Goal: Information Seeking & Learning: Learn about a topic

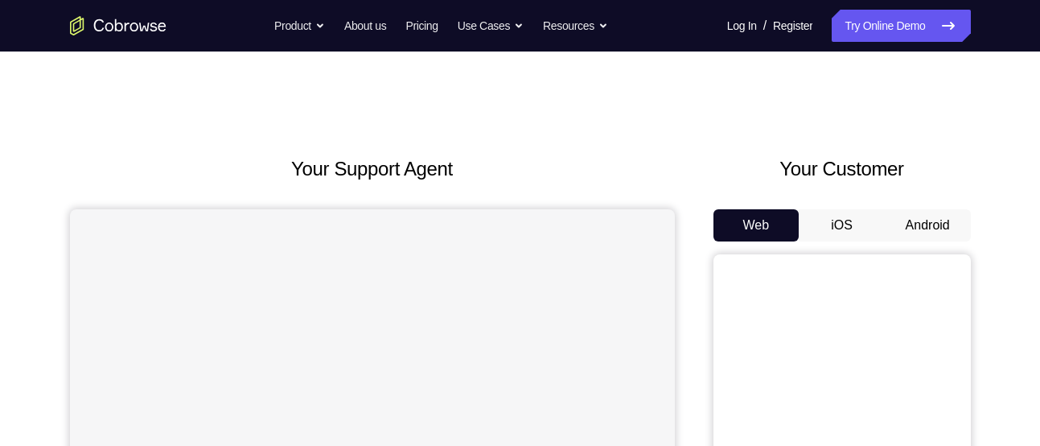
scroll to position [129, 0]
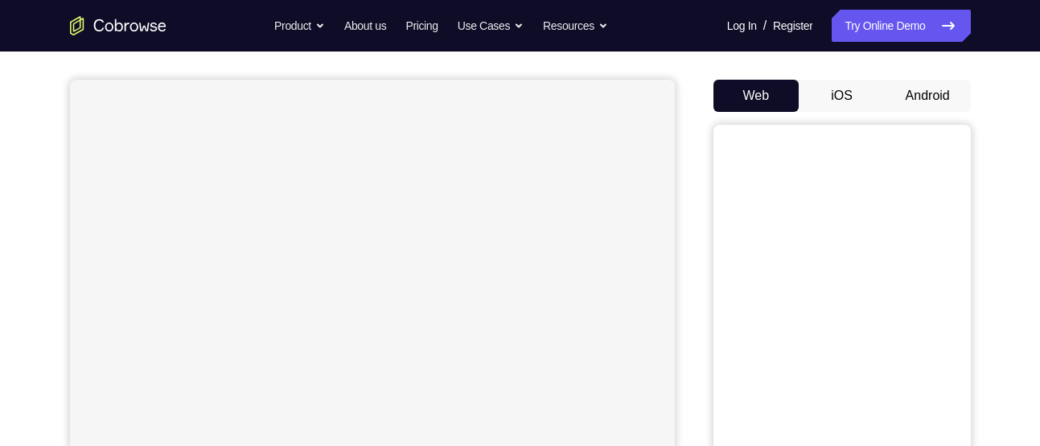
click at [916, 110] on button "Android" at bounding box center [928, 96] width 86 height 32
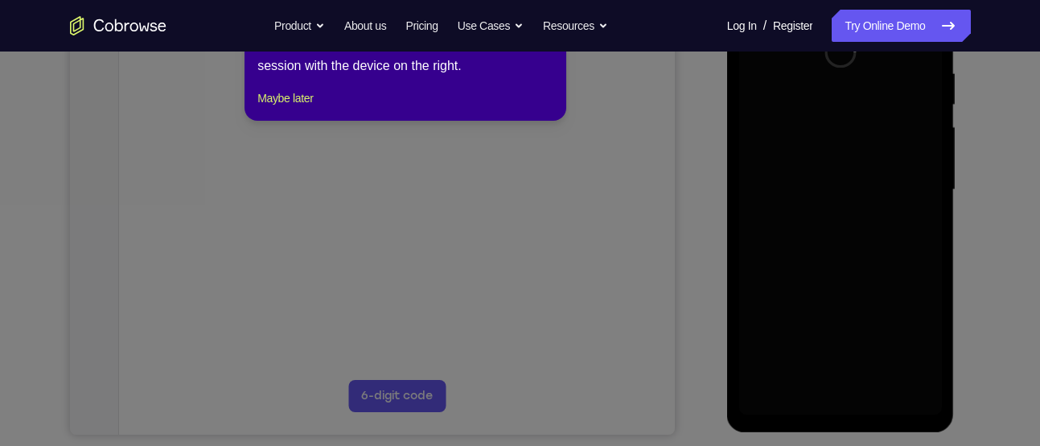
scroll to position [302, 0]
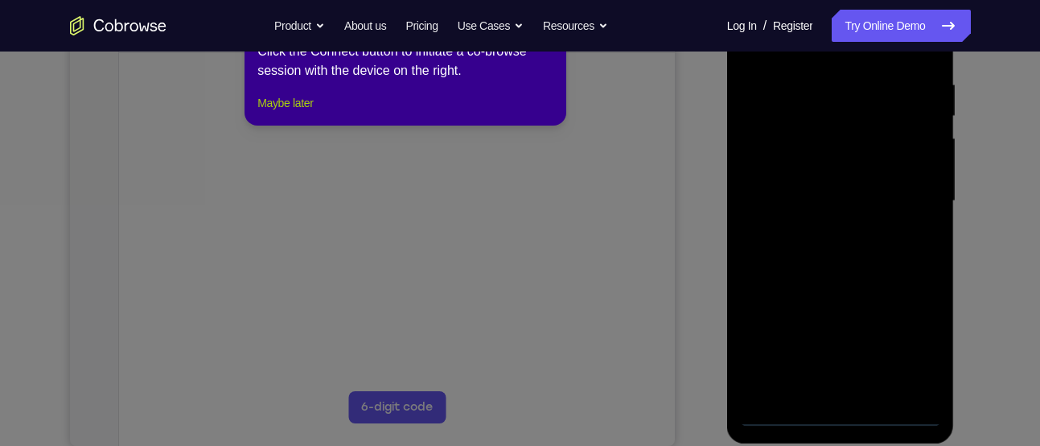
click at [279, 113] on button "Maybe later" at bounding box center [284, 102] width 55 height 19
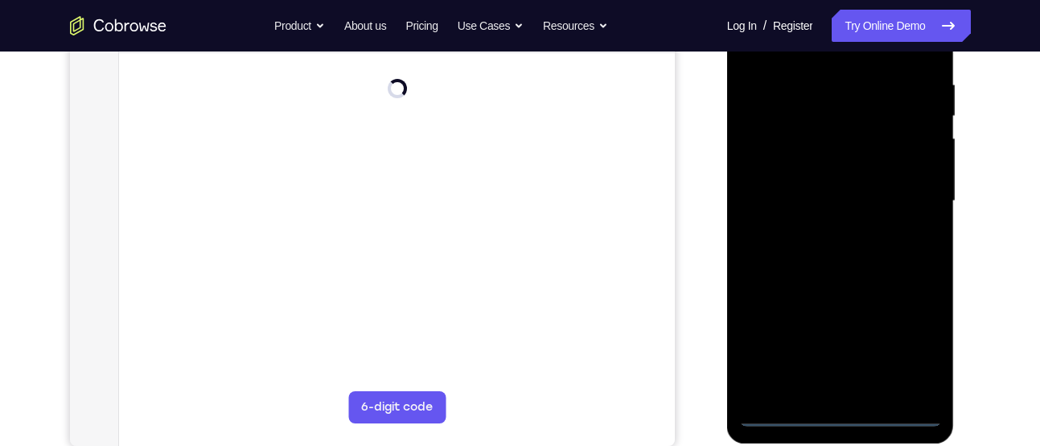
click at [840, 417] on div at bounding box center [840, 201] width 203 height 450
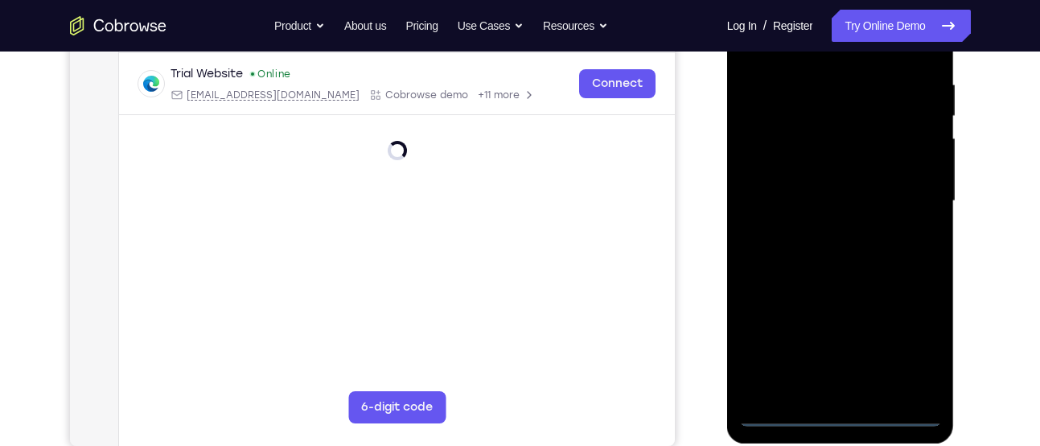
click at [909, 339] on div at bounding box center [840, 201] width 203 height 450
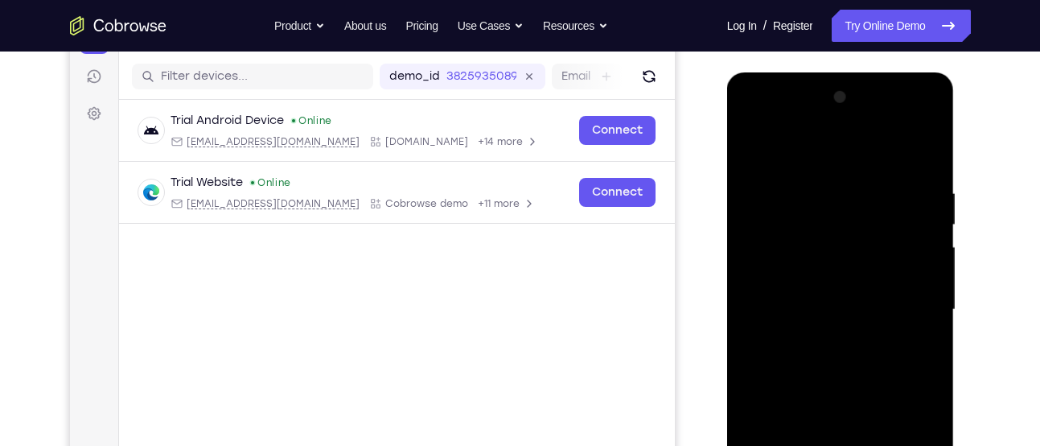
scroll to position [169, 0]
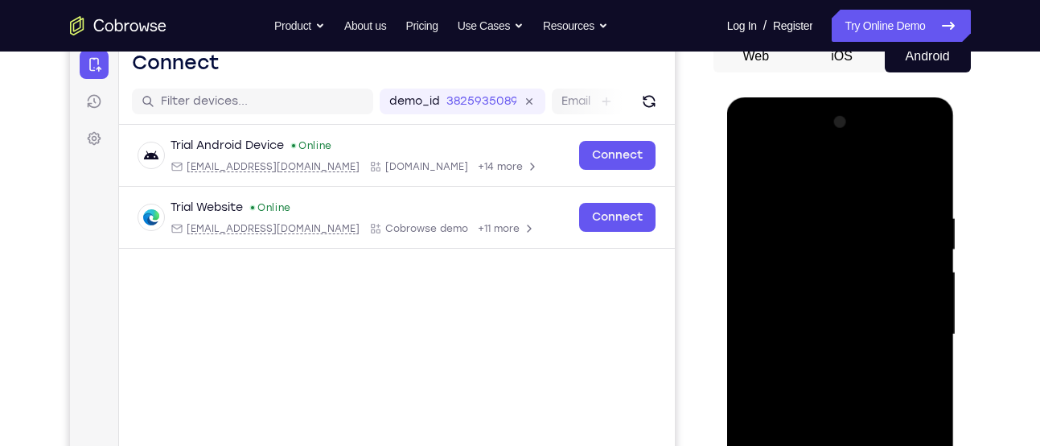
click at [791, 182] on div at bounding box center [840, 334] width 203 height 450
click at [910, 327] on div at bounding box center [840, 334] width 203 height 450
click at [826, 362] on div at bounding box center [840, 334] width 203 height 450
click at [794, 314] on div at bounding box center [840, 334] width 203 height 450
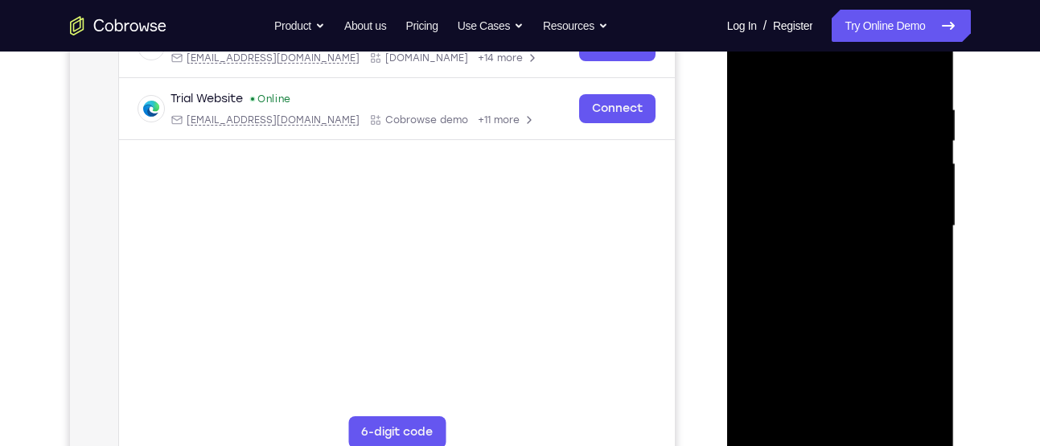
scroll to position [281, 0]
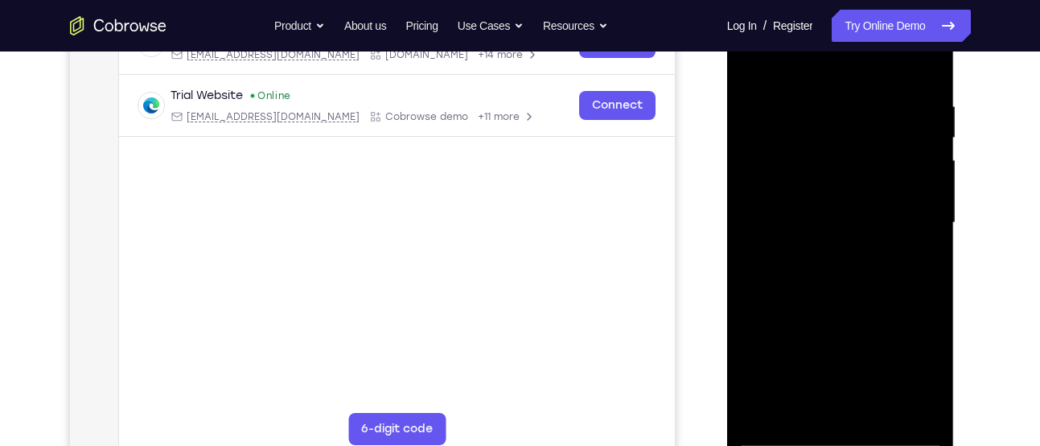
click at [779, 183] on div at bounding box center [840, 223] width 203 height 450
click at [778, 433] on div at bounding box center [840, 223] width 203 height 450
click at [818, 273] on div at bounding box center [840, 223] width 203 height 450
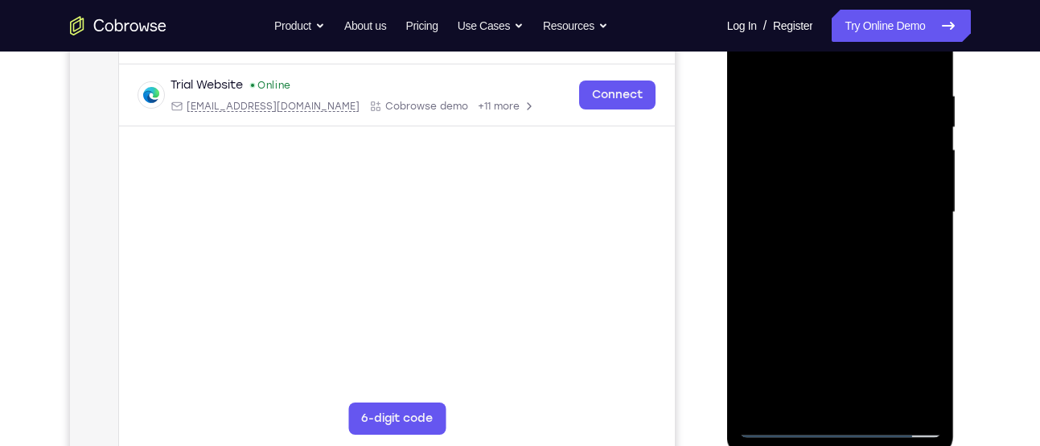
scroll to position [292, 0]
click at [835, 281] on div at bounding box center [840, 211] width 203 height 450
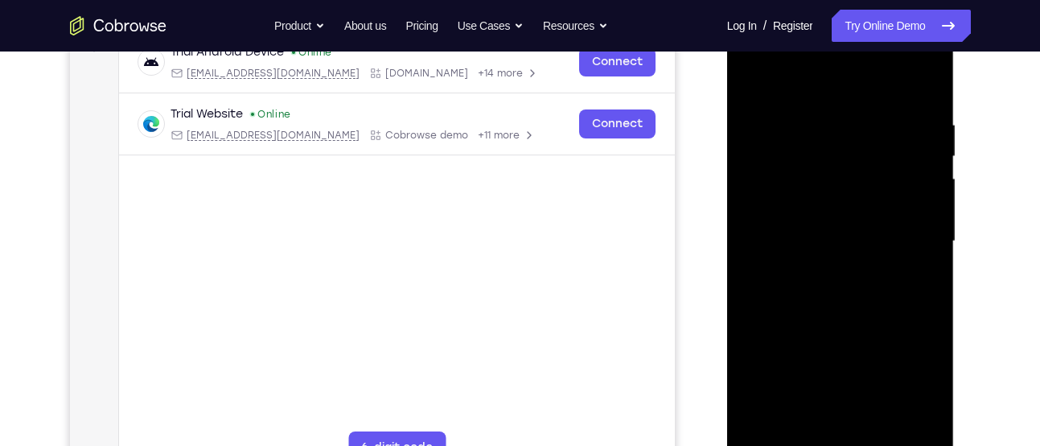
scroll to position [257, 0]
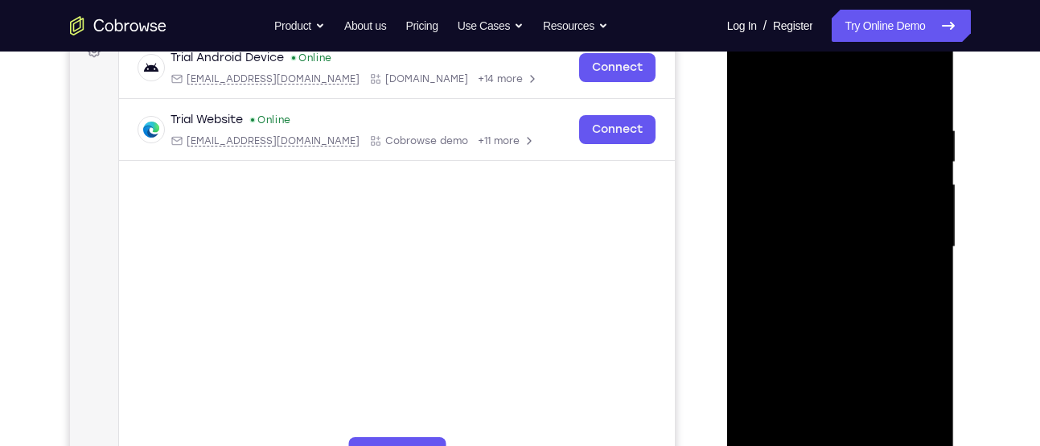
click at [926, 85] on div at bounding box center [840, 247] width 203 height 450
click at [786, 126] on div at bounding box center [840, 247] width 203 height 450
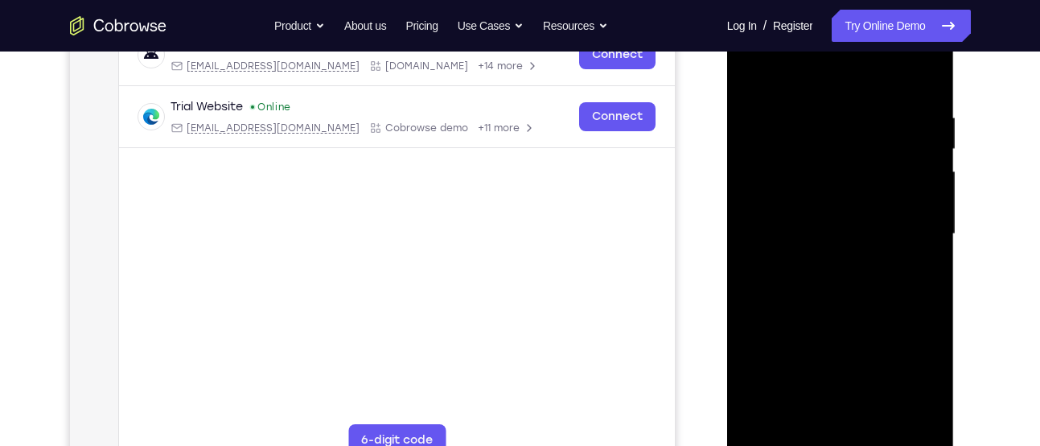
scroll to position [269, 0]
drag, startPoint x: 887, startPoint y: 293, endPoint x: 836, endPoint y: 329, distance: 62.3
click at [836, 329] on div at bounding box center [840, 235] width 203 height 450
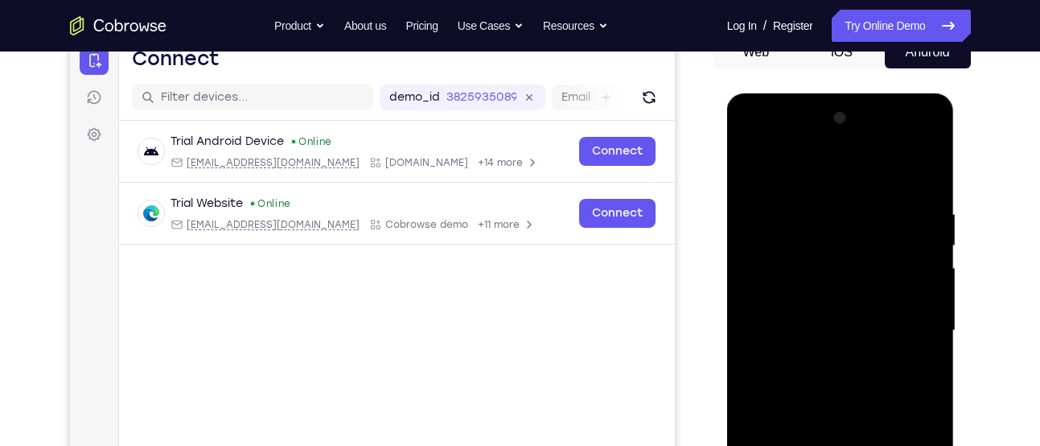
scroll to position [170, 0]
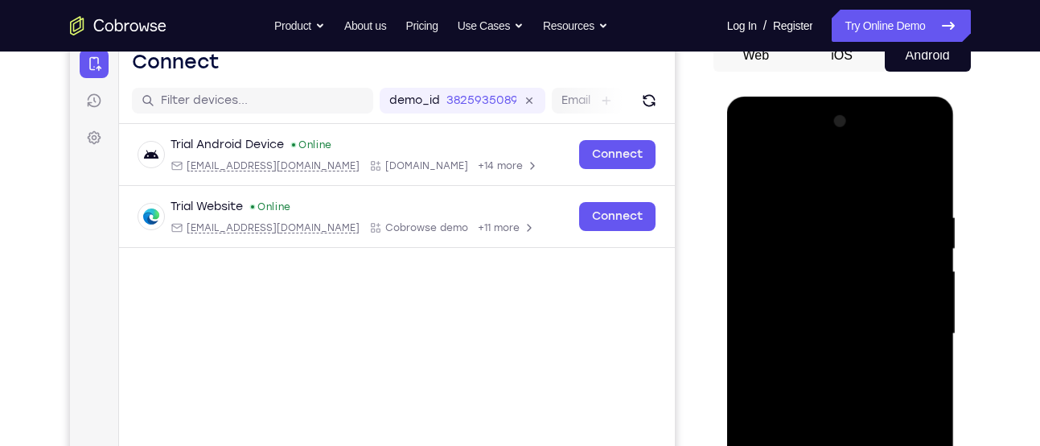
click at [750, 170] on div at bounding box center [840, 334] width 203 height 450
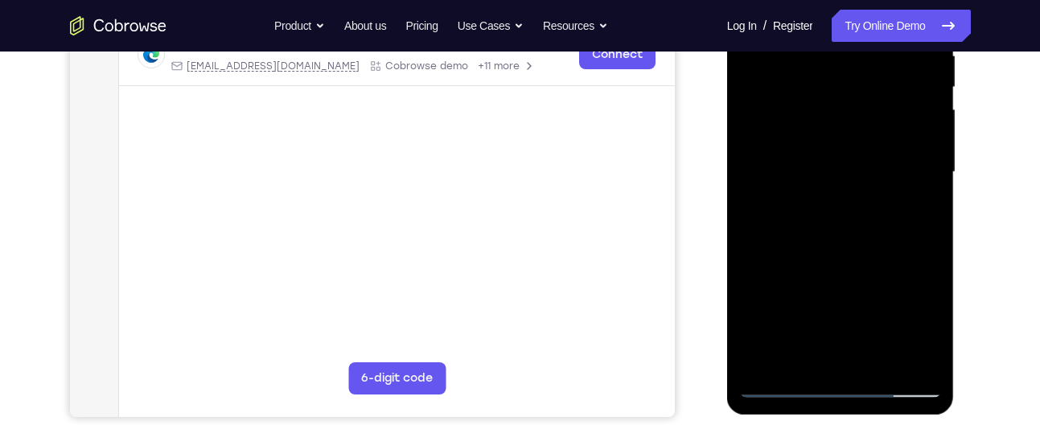
scroll to position [332, 0]
click at [876, 358] on div at bounding box center [840, 171] width 203 height 450
click at [852, 256] on div at bounding box center [840, 171] width 203 height 450
click at [783, 385] on div at bounding box center [840, 171] width 203 height 450
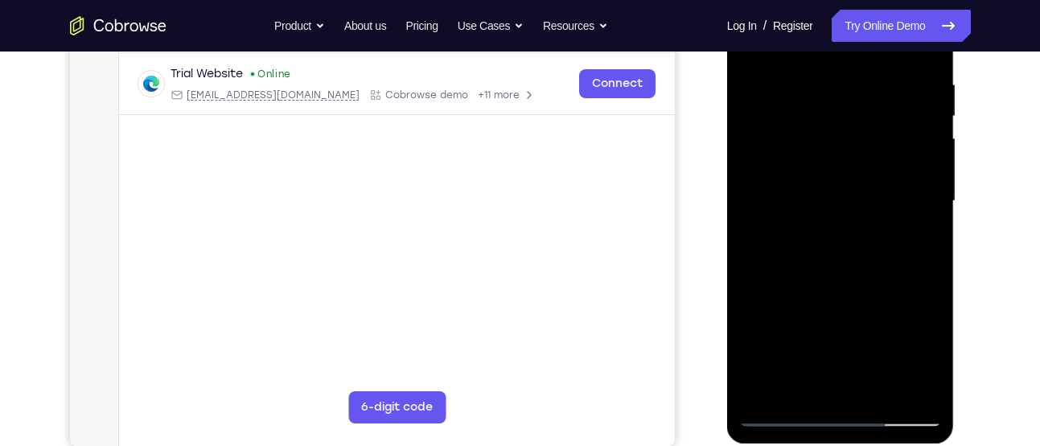
scroll to position [302, 0]
click at [762, 383] on div at bounding box center [840, 202] width 203 height 450
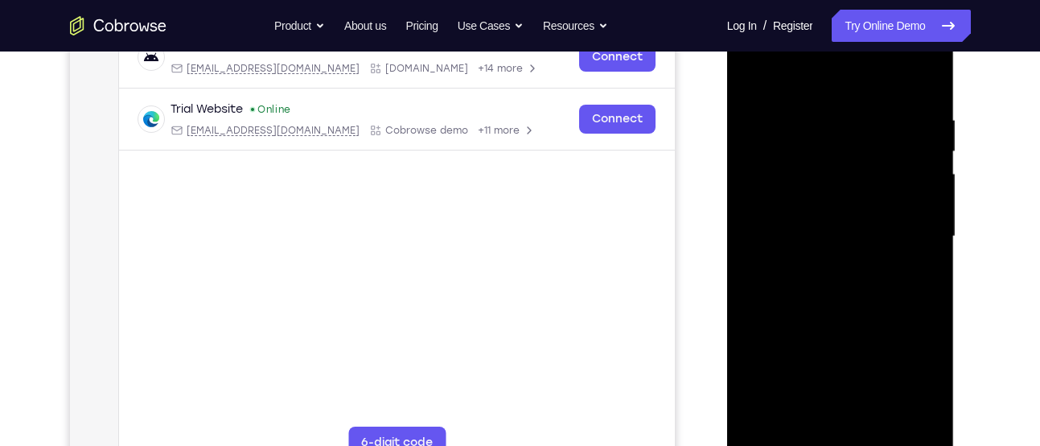
scroll to position [262, 0]
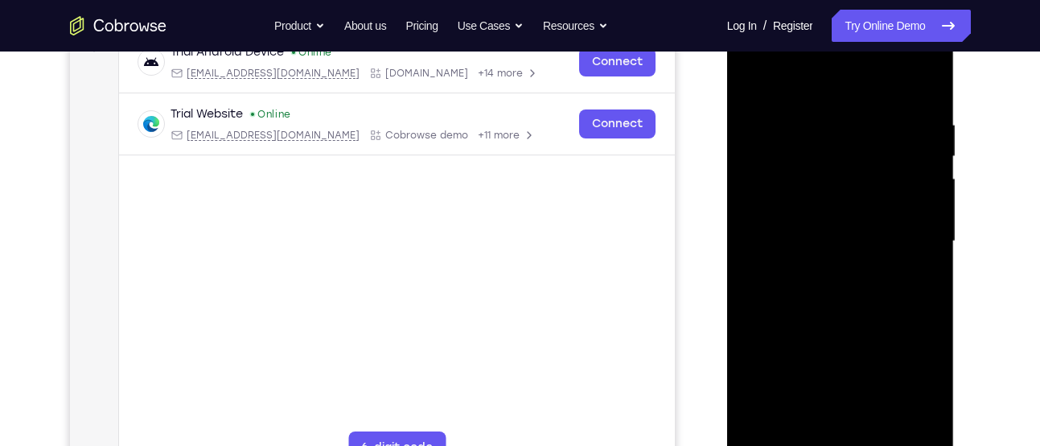
click at [824, 121] on div at bounding box center [840, 241] width 203 height 450
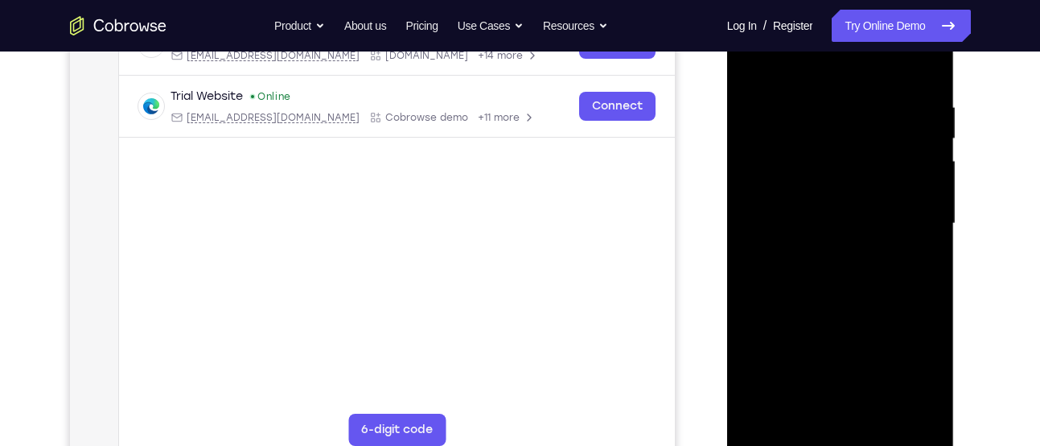
scroll to position [290, 0]
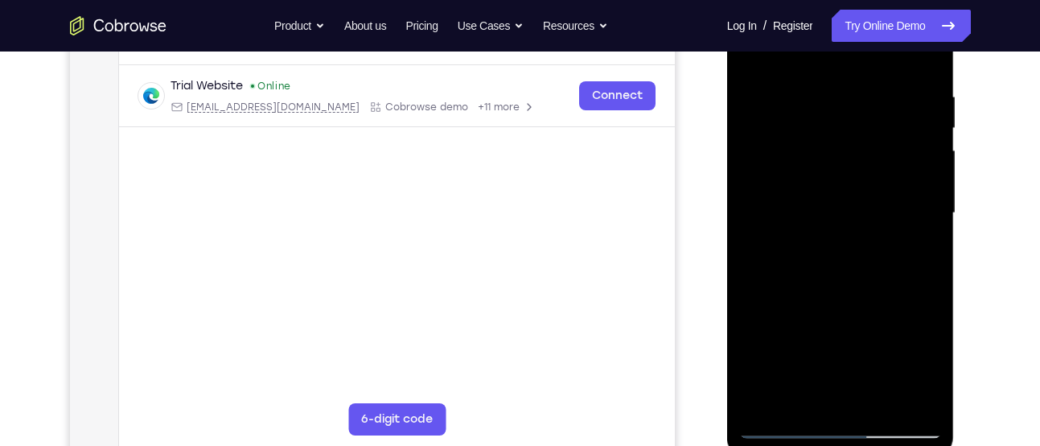
click at [766, 245] on div at bounding box center [840, 213] width 203 height 450
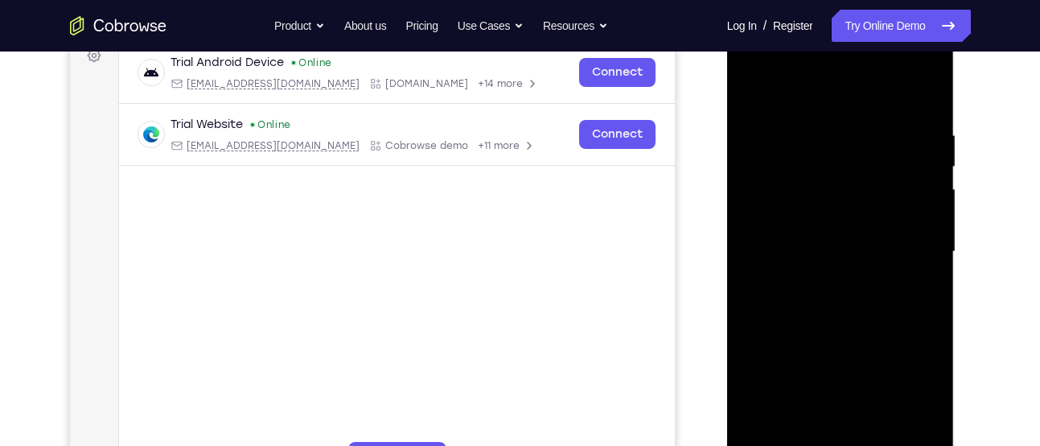
scroll to position [250, 0]
click at [924, 98] on div at bounding box center [840, 253] width 203 height 450
click at [814, 129] on div at bounding box center [840, 253] width 203 height 450
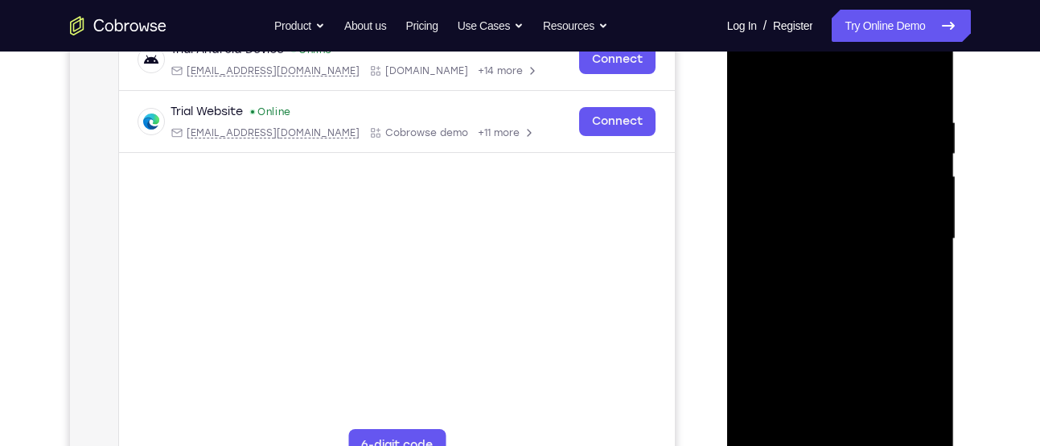
scroll to position [266, 0]
click at [892, 200] on div at bounding box center [840, 237] width 203 height 450
click at [930, 165] on div at bounding box center [840, 237] width 203 height 450
click at [922, 80] on div at bounding box center [840, 237] width 203 height 450
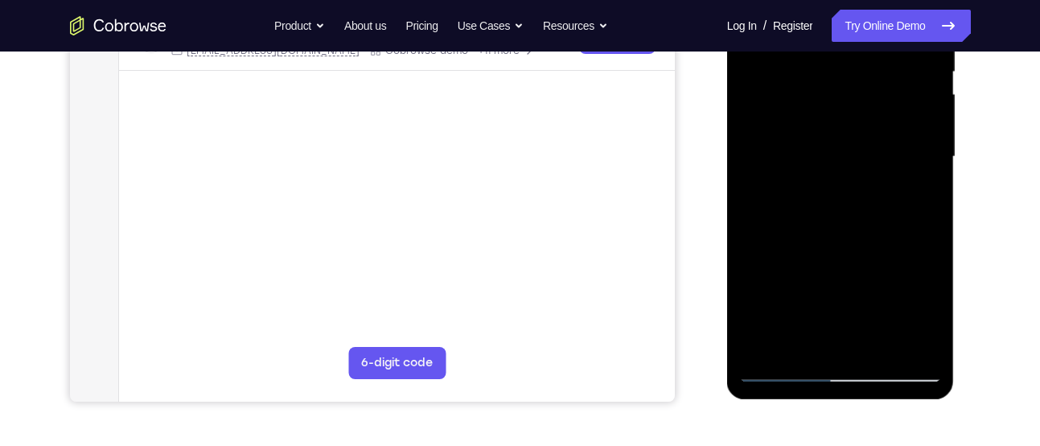
scroll to position [366, 0]
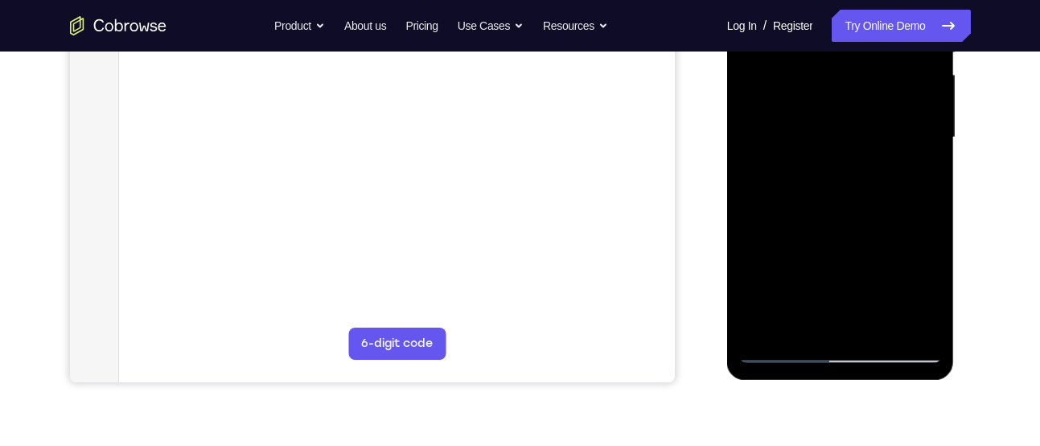
click at [933, 305] on div at bounding box center [840, 137] width 203 height 450
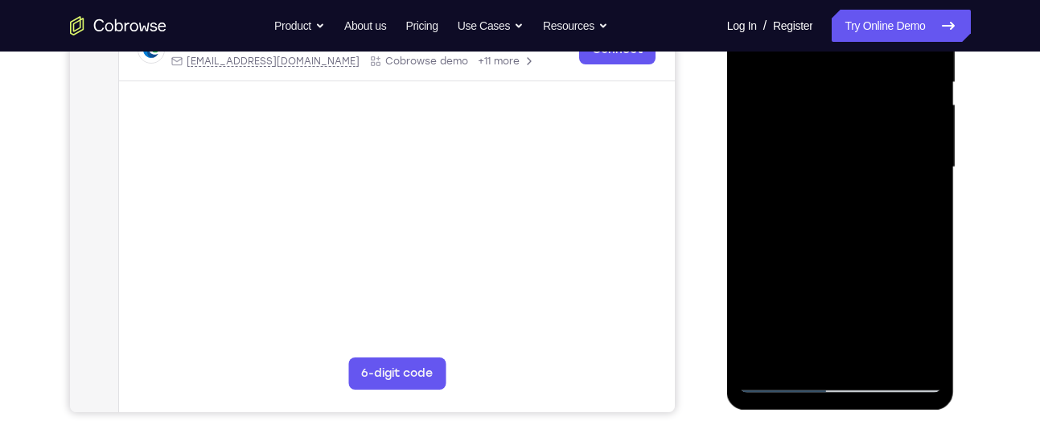
scroll to position [335, 0]
drag, startPoint x: 855, startPoint y: 272, endPoint x: 859, endPoint y: 168, distance: 103.8
click at [859, 168] on div at bounding box center [840, 168] width 203 height 450
click at [779, 328] on div at bounding box center [840, 168] width 203 height 450
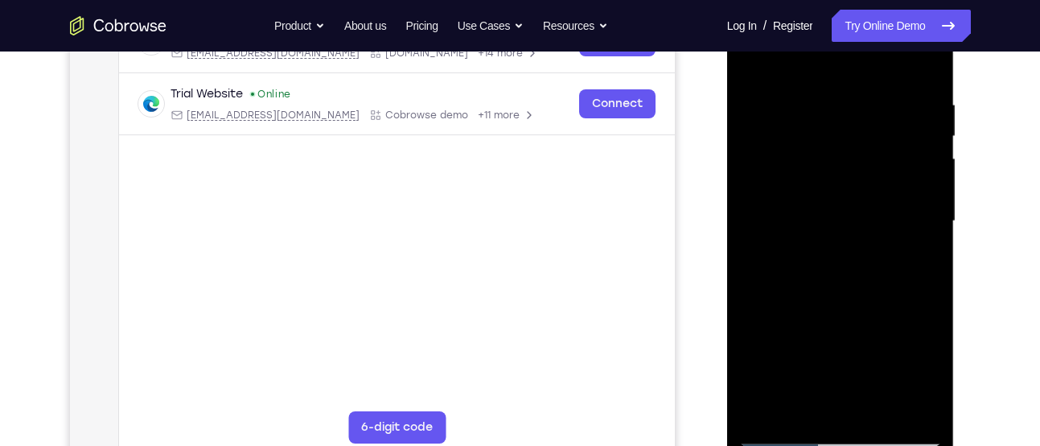
scroll to position [280, 0]
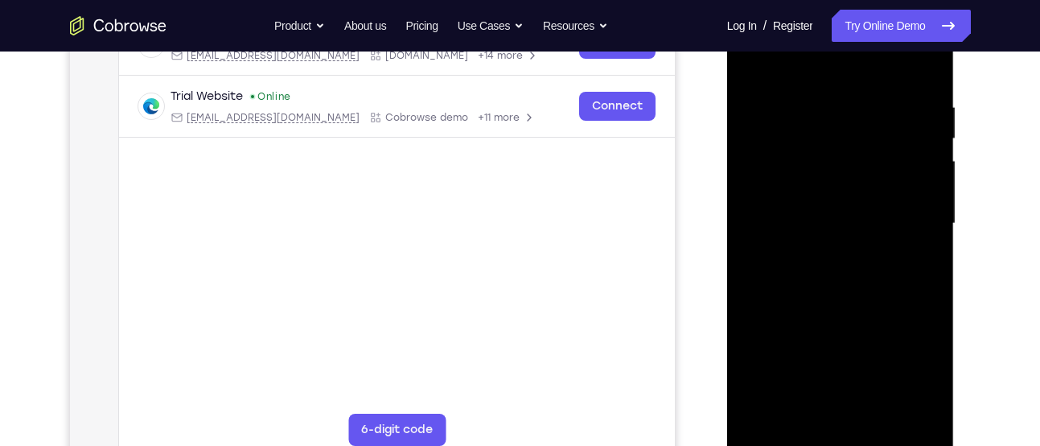
drag, startPoint x: 867, startPoint y: 258, endPoint x: 857, endPoint y: 88, distance: 170.0
click at [857, 88] on div at bounding box center [840, 223] width 203 height 450
drag, startPoint x: 861, startPoint y: 277, endPoint x: 862, endPoint y: 122, distance: 154.4
click at [862, 122] on div at bounding box center [840, 223] width 203 height 450
drag, startPoint x: 856, startPoint y: 244, endPoint x: 861, endPoint y: 96, distance: 148.9
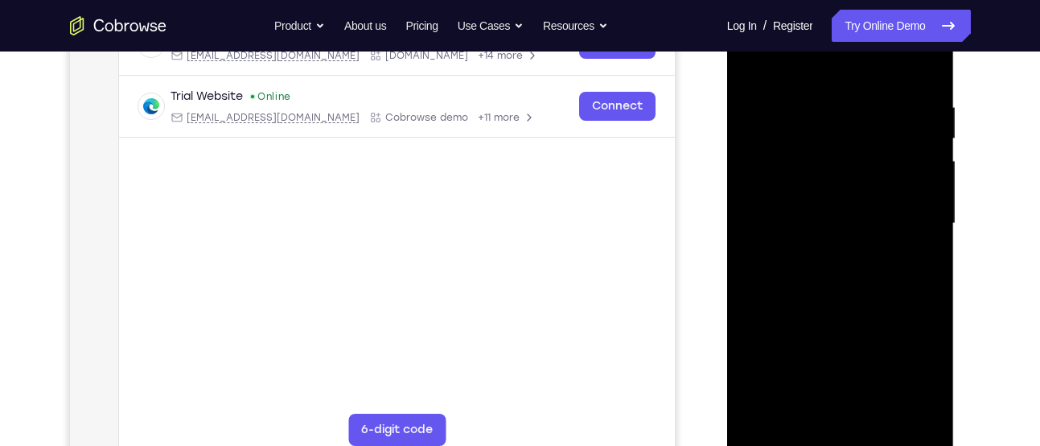
click at [861, 96] on div at bounding box center [840, 223] width 203 height 450
drag, startPoint x: 865, startPoint y: 313, endPoint x: 856, endPoint y: 128, distance: 185.2
click at [856, 128] on div at bounding box center [840, 223] width 203 height 450
drag, startPoint x: 862, startPoint y: 318, endPoint x: 861, endPoint y: 170, distance: 148.0
click at [861, 170] on div at bounding box center [840, 223] width 203 height 450
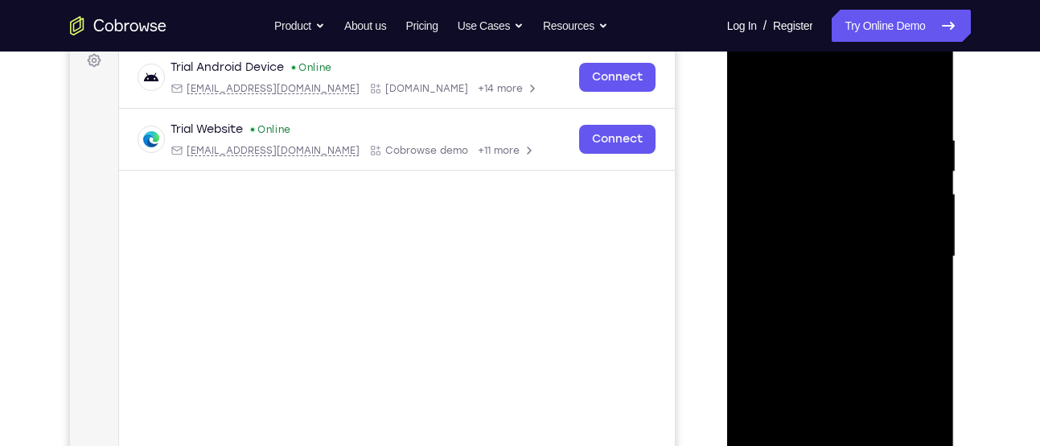
scroll to position [246, 0]
click at [753, 90] on div at bounding box center [840, 257] width 203 height 450
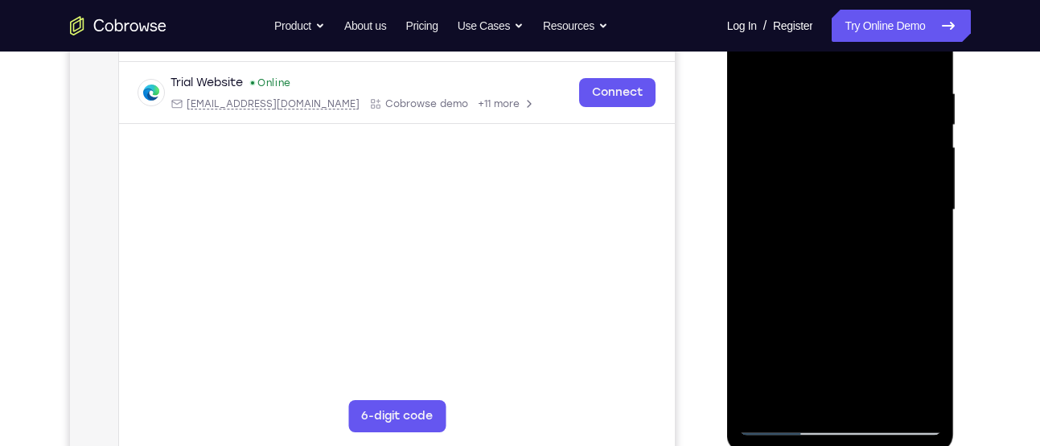
scroll to position [294, 0]
drag, startPoint x: 829, startPoint y: 315, endPoint x: 832, endPoint y: 115, distance: 200.3
click at [832, 115] on div at bounding box center [840, 209] width 203 height 450
drag, startPoint x: 835, startPoint y: 335, endPoint x: 840, endPoint y: 78, distance: 256.6
click at [840, 78] on div at bounding box center [840, 209] width 203 height 450
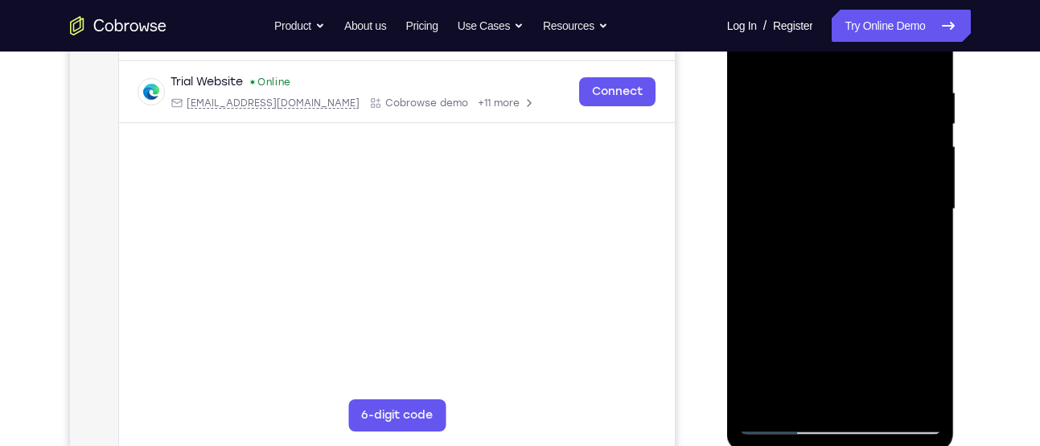
drag, startPoint x: 844, startPoint y: 325, endPoint x: 846, endPoint y: 154, distance: 170.5
click at [846, 154] on div at bounding box center [840, 209] width 203 height 450
click at [928, 214] on div at bounding box center [840, 209] width 203 height 450
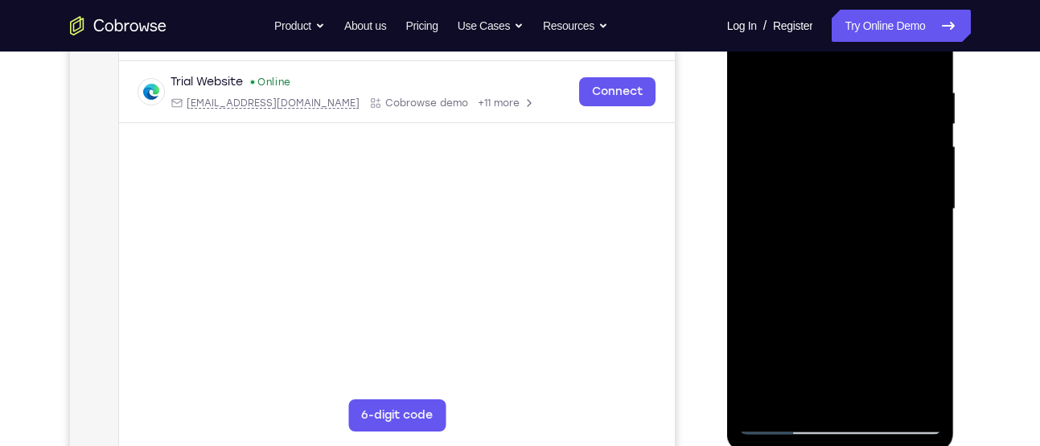
click at [928, 214] on div at bounding box center [840, 209] width 203 height 450
drag, startPoint x: 869, startPoint y: 350, endPoint x: 861, endPoint y: 134, distance: 216.5
click at [861, 134] on div at bounding box center [840, 209] width 203 height 450
drag, startPoint x: 844, startPoint y: 289, endPoint x: 851, endPoint y: 184, distance: 104.8
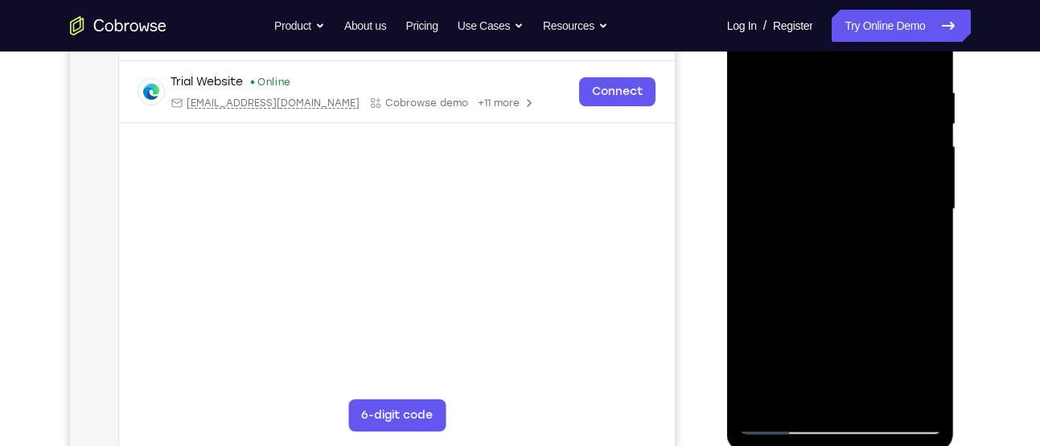
click at [851, 184] on div at bounding box center [840, 209] width 203 height 450
drag, startPoint x: 843, startPoint y: 308, endPoint x: 843, endPoint y: 223, distance: 85.2
click at [843, 223] on div at bounding box center [840, 209] width 203 height 450
drag, startPoint x: 839, startPoint y: 343, endPoint x: 846, endPoint y: 129, distance: 214.0
click at [846, 129] on div at bounding box center [840, 209] width 203 height 450
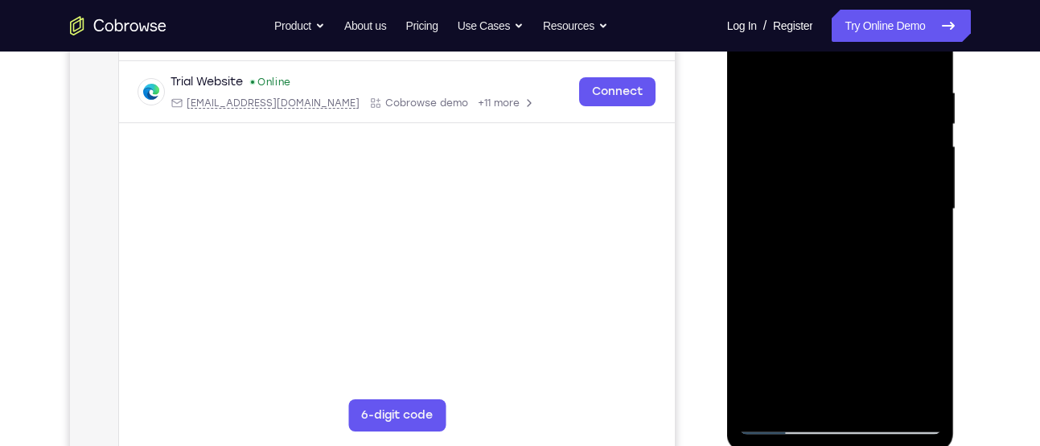
drag, startPoint x: 841, startPoint y: 310, endPoint x: 854, endPoint y: 160, distance: 150.1
click at [854, 160] on div at bounding box center [840, 209] width 203 height 450
drag, startPoint x: 846, startPoint y: 342, endPoint x: 875, endPoint y: 76, distance: 267.0
click at [875, 76] on div at bounding box center [840, 209] width 203 height 450
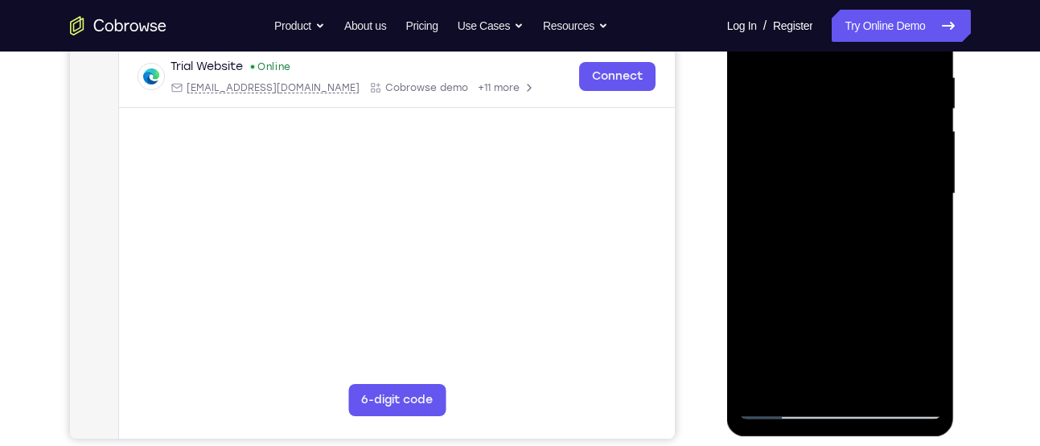
scroll to position [306, 0]
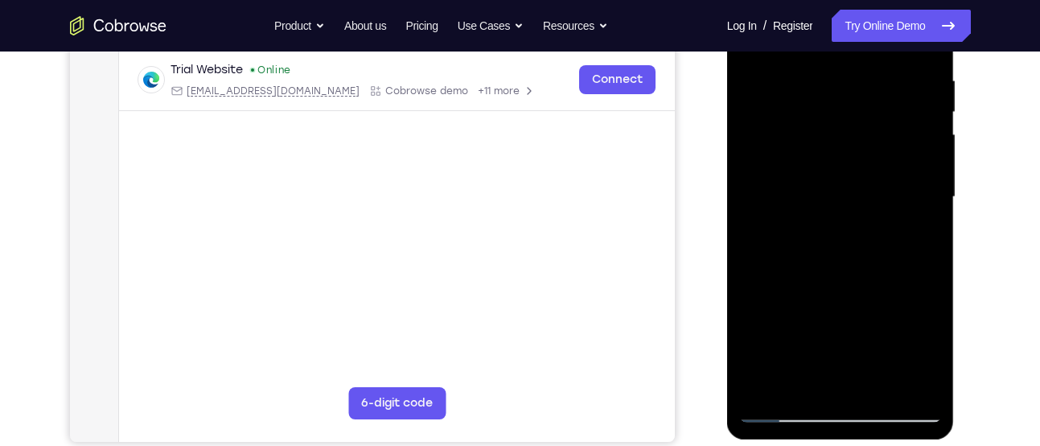
drag, startPoint x: 848, startPoint y: 320, endPoint x: 848, endPoint y: 220, distance: 100.5
click at [848, 220] on div at bounding box center [840, 197] width 203 height 450
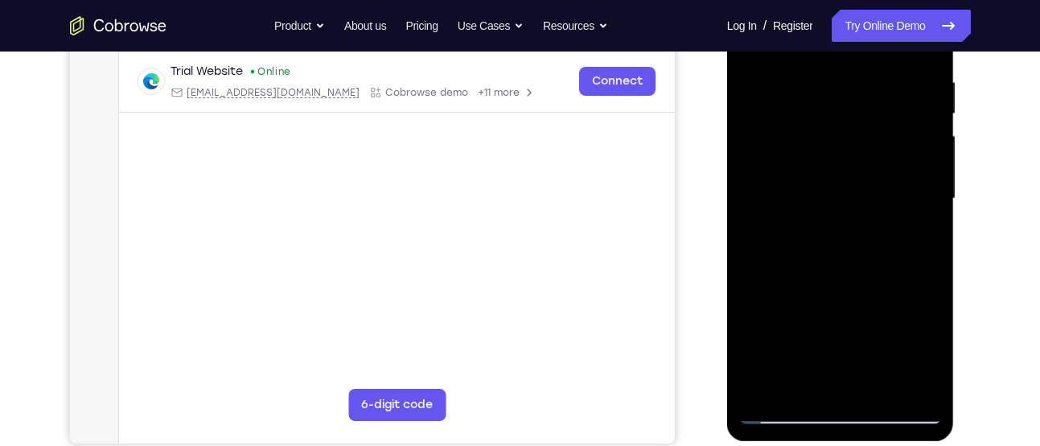
scroll to position [304, 0]
drag, startPoint x: 852, startPoint y: 306, endPoint x: 850, endPoint y: 117, distance: 189.0
click at [850, 117] on div at bounding box center [840, 199] width 203 height 450
click at [766, 386] on div at bounding box center [840, 199] width 203 height 450
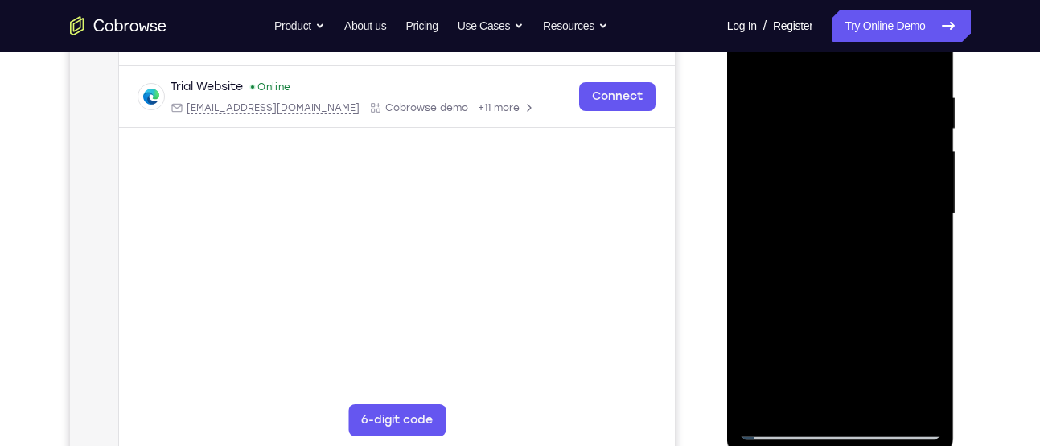
scroll to position [286, 0]
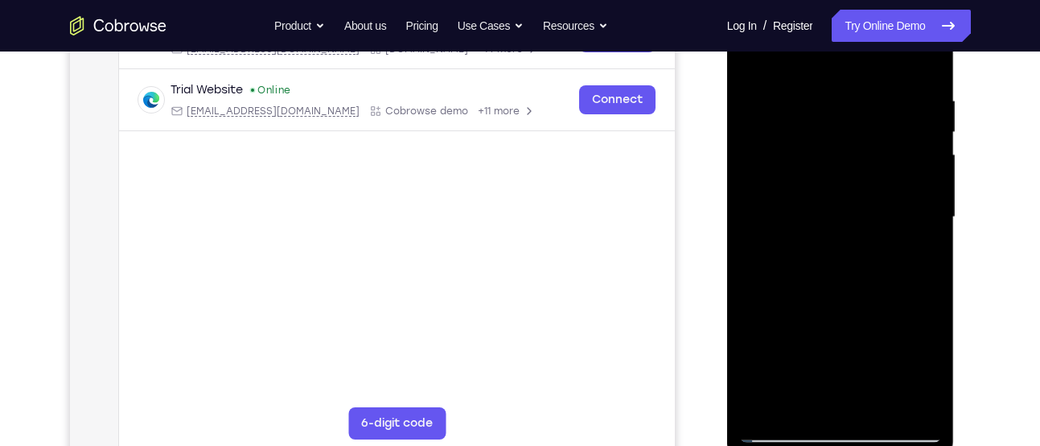
drag, startPoint x: 915, startPoint y: 80, endPoint x: 741, endPoint y: 93, distance: 174.2
click at [741, 93] on div at bounding box center [840, 217] width 203 height 450
drag, startPoint x: 892, startPoint y: 97, endPoint x: 812, endPoint y: 106, distance: 80.1
click at [812, 106] on div at bounding box center [840, 217] width 203 height 450
click at [774, 98] on div at bounding box center [840, 217] width 203 height 450
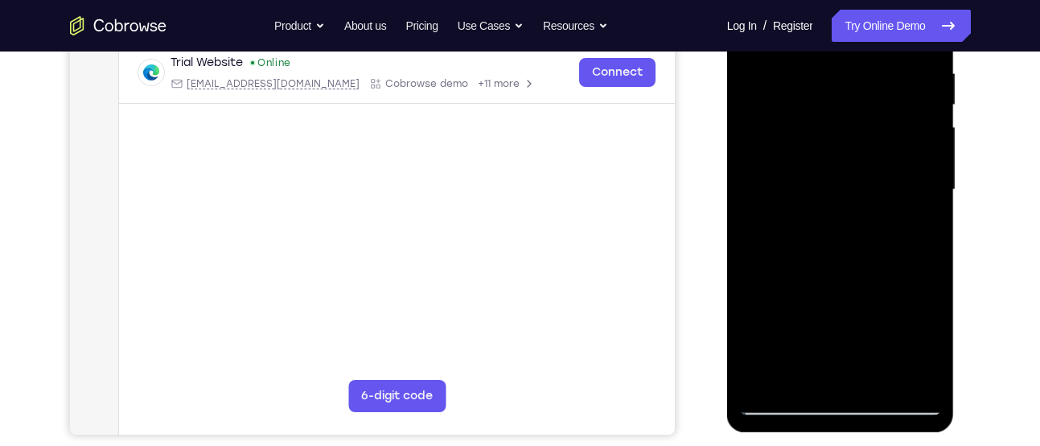
scroll to position [314, 0]
click at [908, 197] on div at bounding box center [840, 189] width 203 height 450
click at [918, 197] on div at bounding box center [840, 189] width 203 height 450
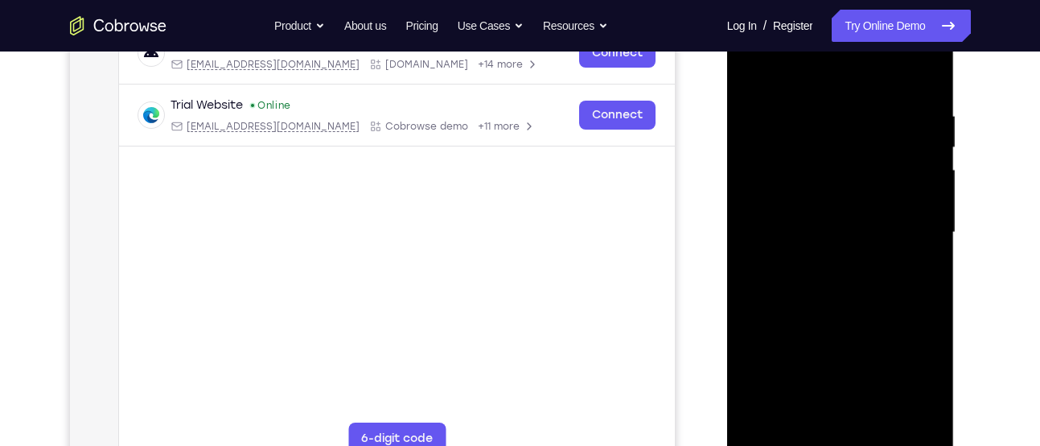
scroll to position [269, 0]
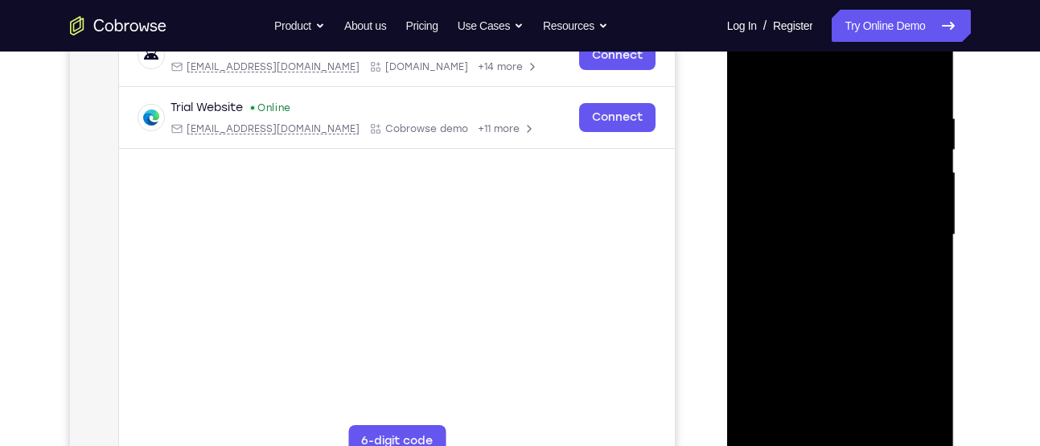
drag, startPoint x: 918, startPoint y: 243, endPoint x: 799, endPoint y: 217, distance: 121.8
click at [799, 217] on div at bounding box center [840, 235] width 203 height 450
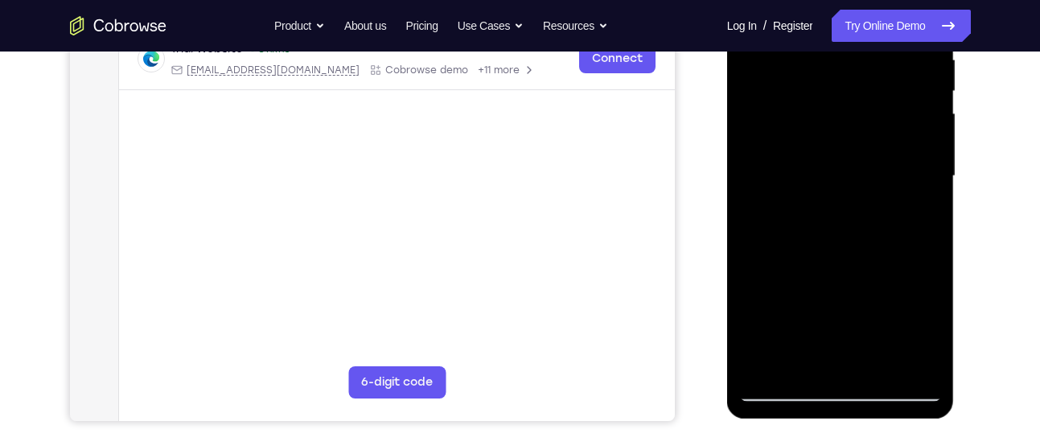
scroll to position [329, 0]
click at [919, 220] on div at bounding box center [840, 174] width 203 height 450
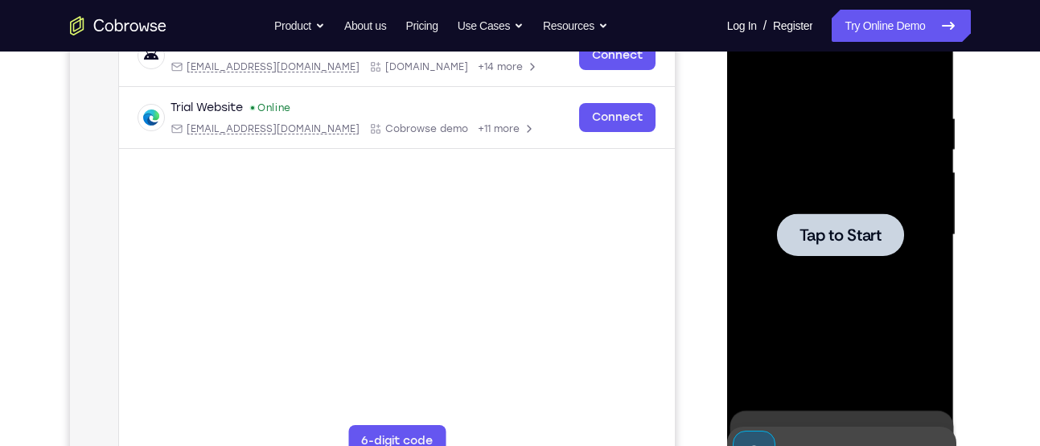
scroll to position [137, 0]
